Goal: Navigation & Orientation: Understand site structure

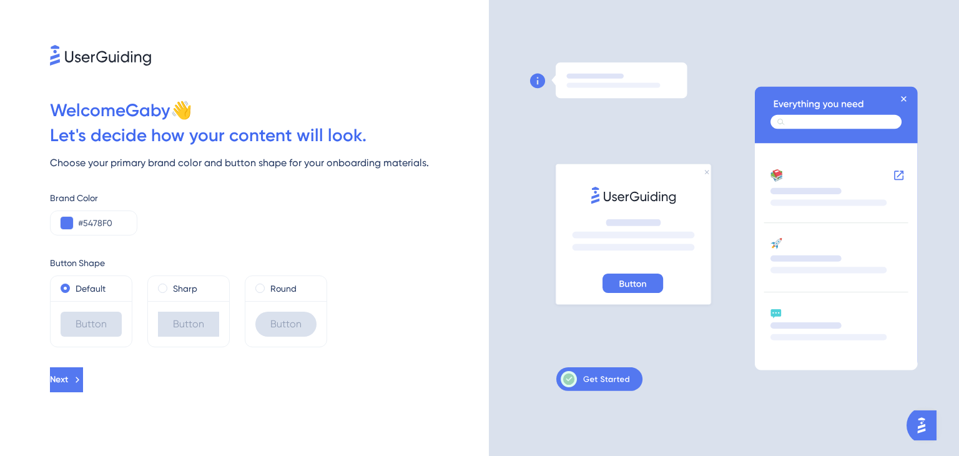
click at [185, 278] on div "Sharp" at bounding box center [188, 288] width 81 height 25
click at [256, 279] on div "Round" at bounding box center [285, 288] width 81 height 25
click at [57, 385] on button "Next" at bounding box center [66, 379] width 33 height 25
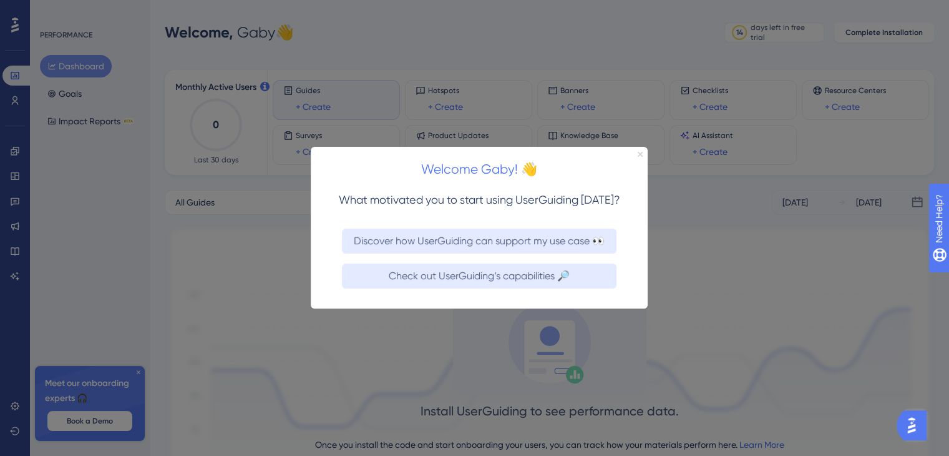
click at [638, 152] on icon "Close Preview" at bounding box center [640, 154] width 5 height 5
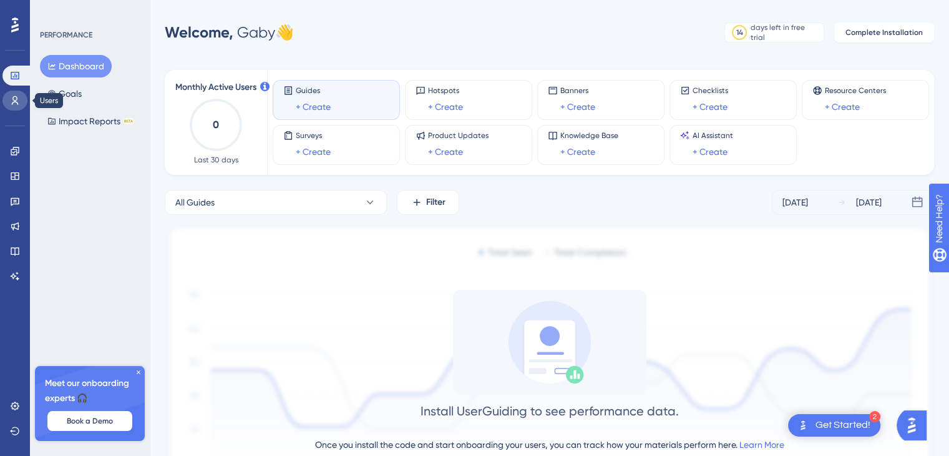
click at [4, 104] on link at bounding box center [14, 100] width 25 height 20
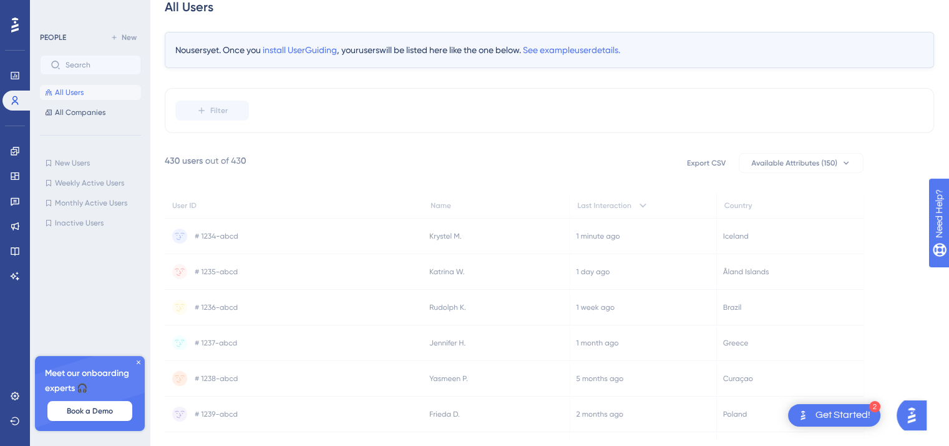
scroll to position [81, 0]
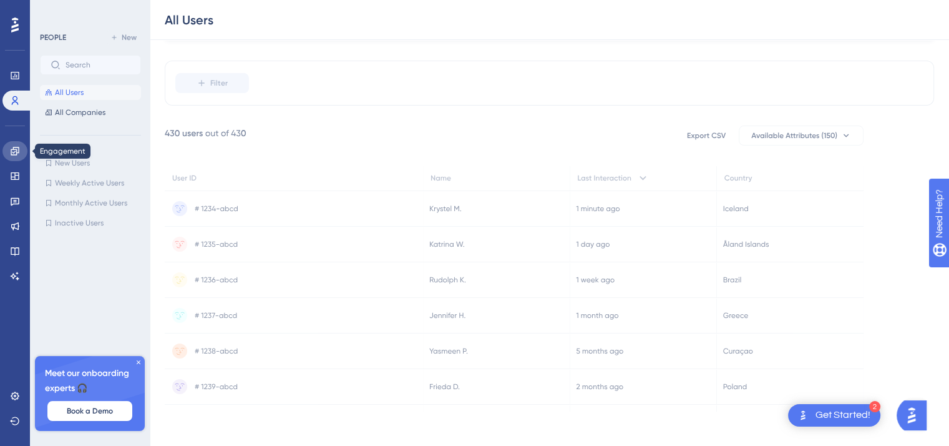
click at [14, 151] on icon at bounding box center [15, 151] width 8 height 8
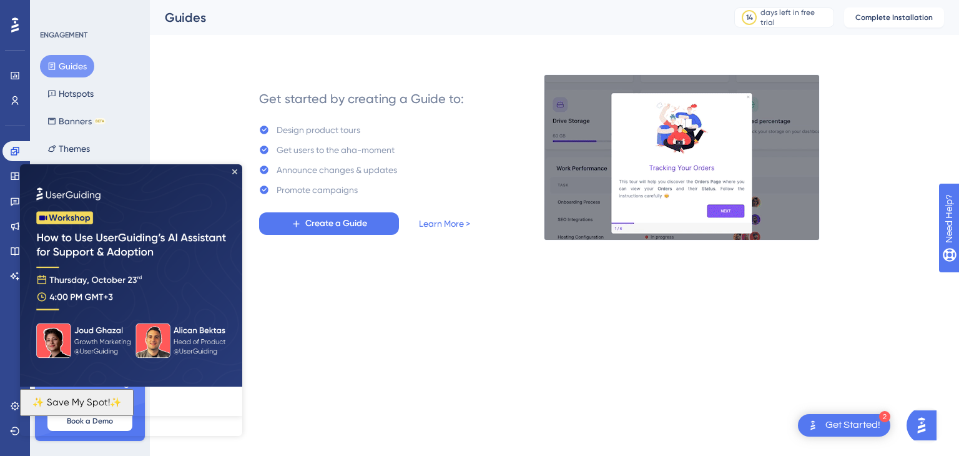
drag, startPoint x: 29, startPoint y: 179, endPoint x: 32, endPoint y: 345, distance: 165.4
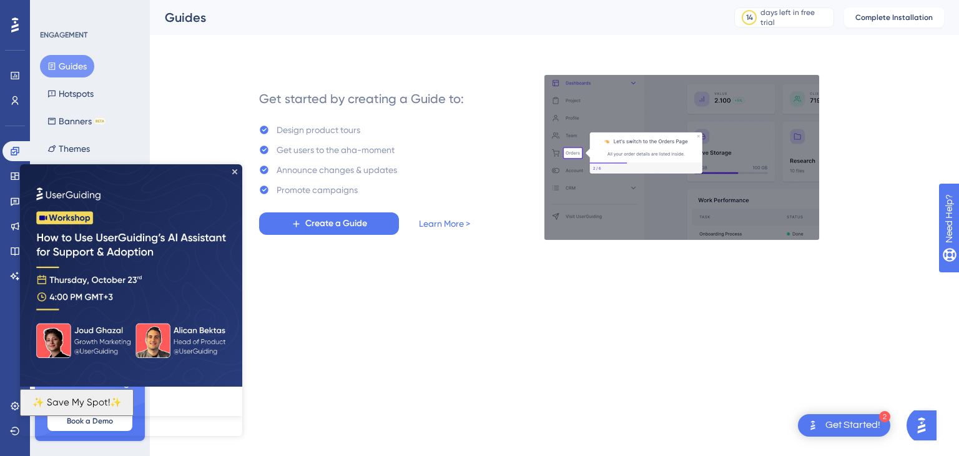
click at [20, 179] on html "✨ Save My Spot!✨" at bounding box center [131, 299] width 222 height 271
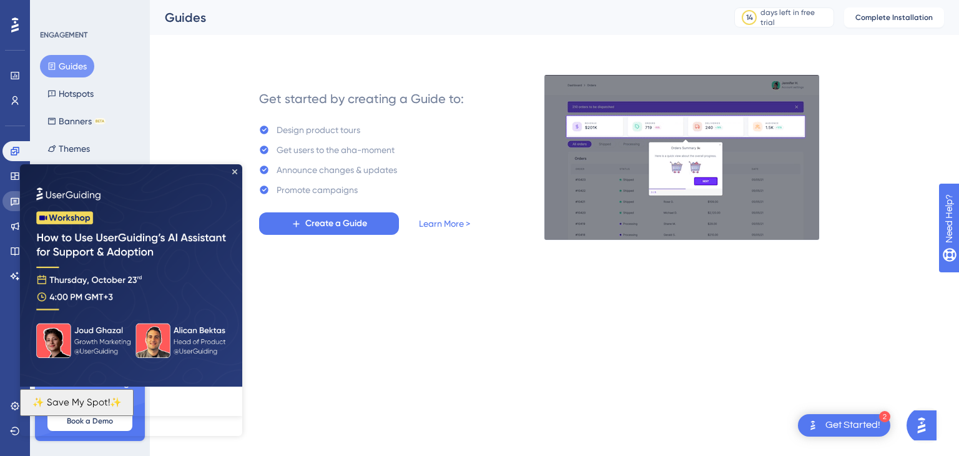
click at [13, 200] on icon at bounding box center [15, 202] width 9 height 8
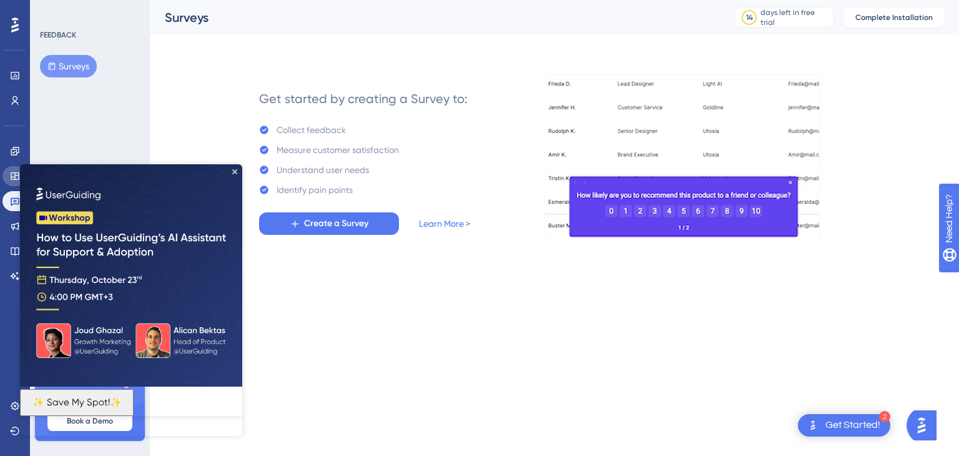
click at [12, 174] on icon at bounding box center [15, 176] width 10 height 10
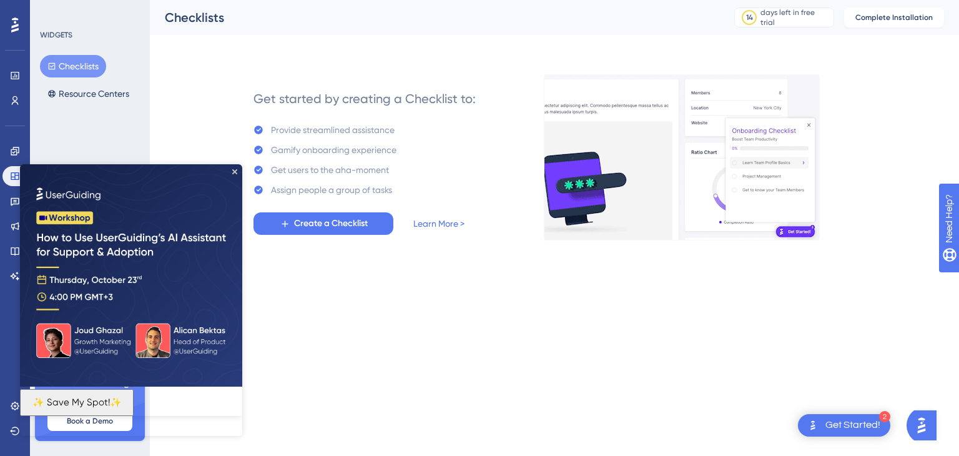
click at [506, 280] on html "2 Get Started! Performance Users Engagement Widgets Feedback Product Updates Kn…" at bounding box center [479, 140] width 959 height 280
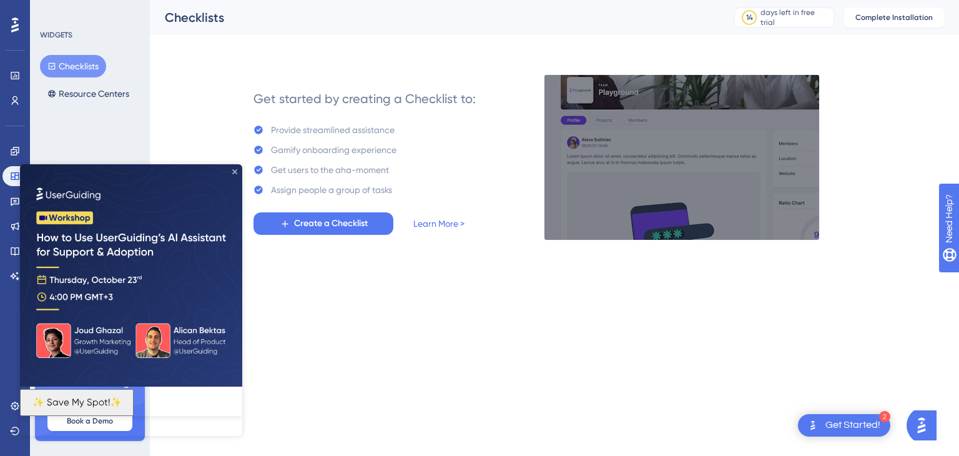
drag, startPoint x: 234, startPoint y: 174, endPoint x: 129, endPoint y: 378, distance: 230.0
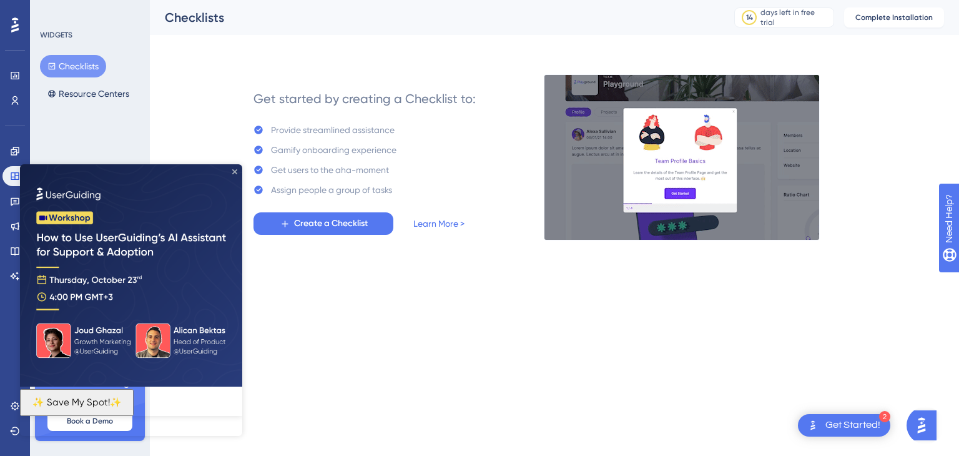
click at [234, 174] on icon "Close Preview" at bounding box center [234, 171] width 5 height 5
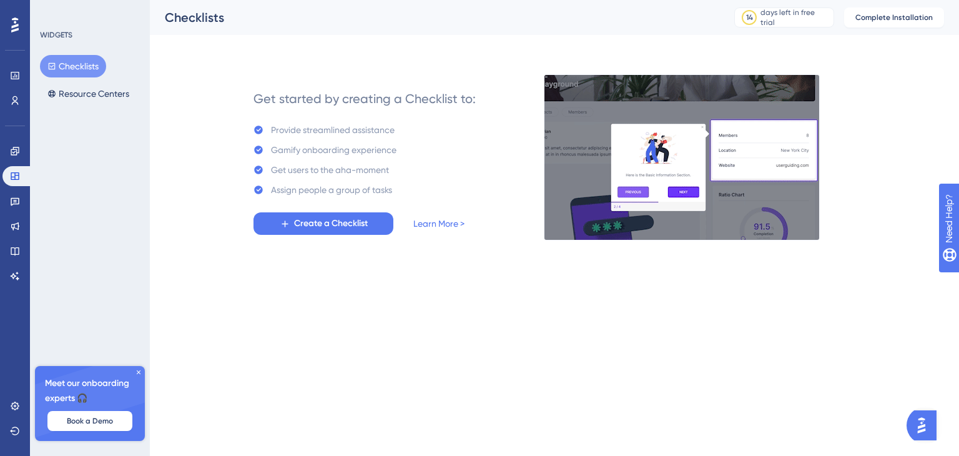
click at [11, 32] on icon at bounding box center [14, 24] width 7 height 15
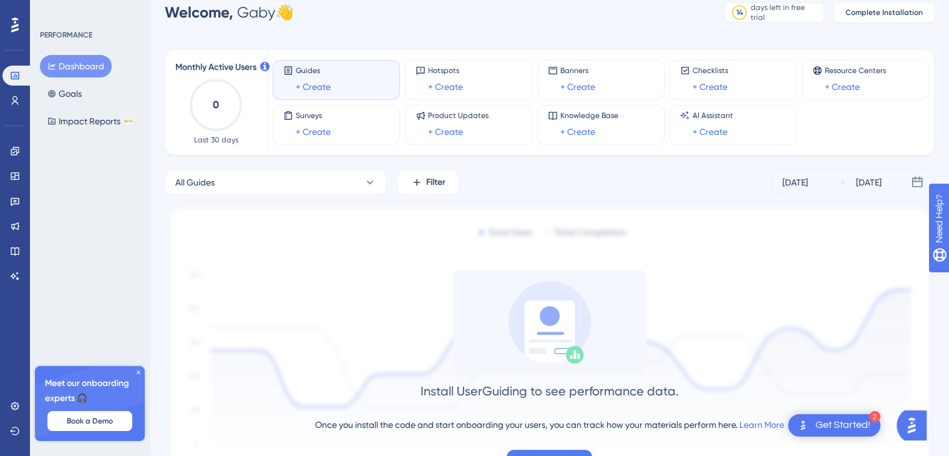
scroll to position [98, 0]
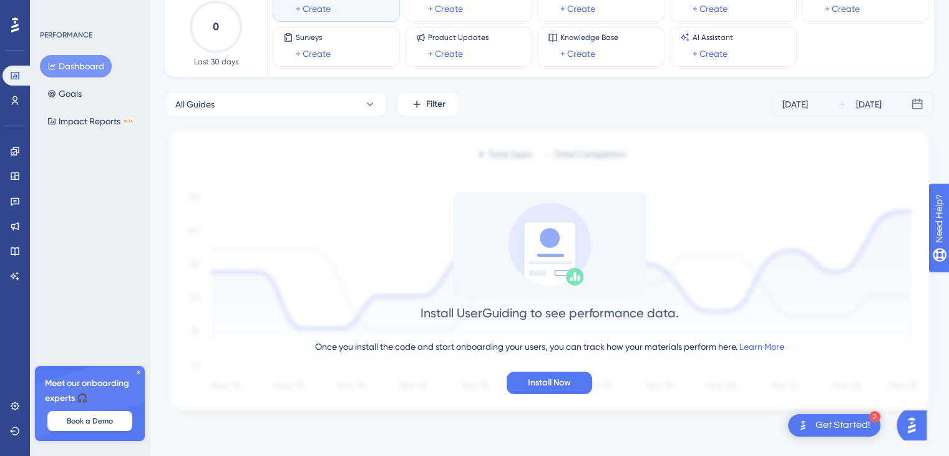
click at [907, 429] on img "Open AI Assistant Launcher" at bounding box center [912, 425] width 22 height 22
